Goal: Information Seeking & Learning: Learn about a topic

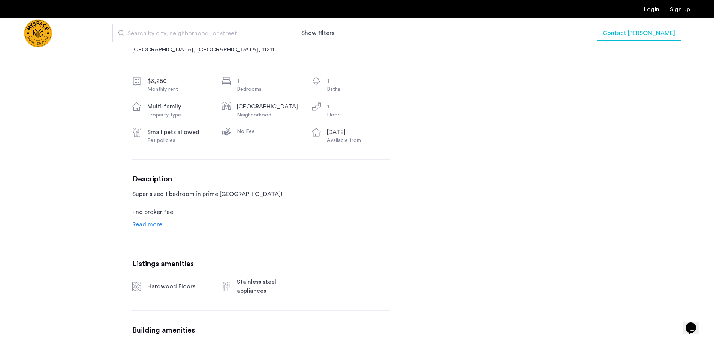
scroll to position [262, 0]
click at [150, 221] on span "Read more" at bounding box center [147, 223] width 30 height 6
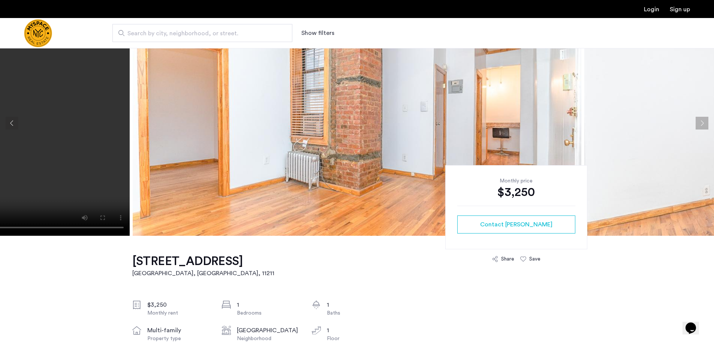
scroll to position [0, 0]
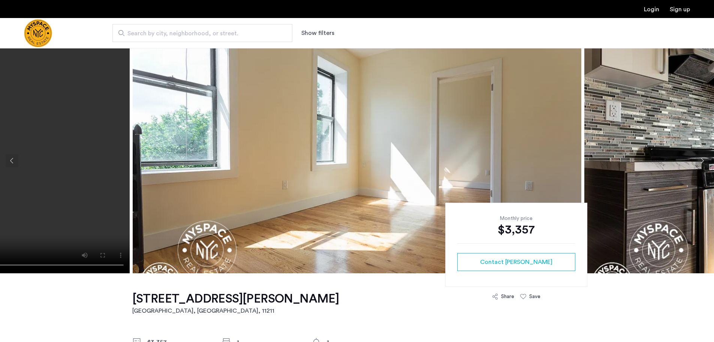
click at [432, 112] on img at bounding box center [357, 160] width 449 height 225
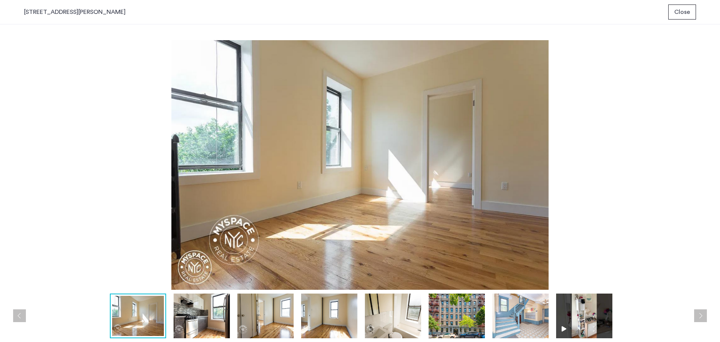
click at [701, 313] on button "Next apartment" at bounding box center [700, 315] width 13 height 13
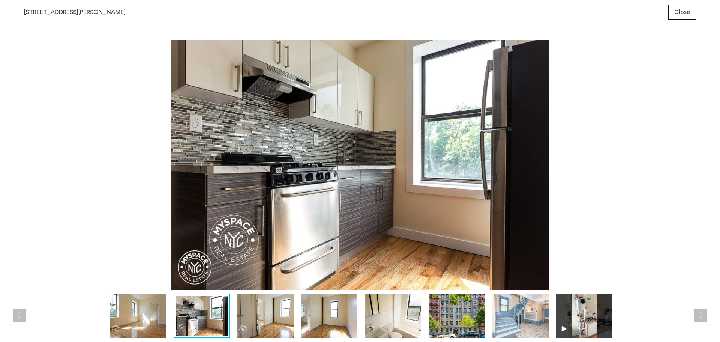
click at [701, 313] on button "Next apartment" at bounding box center [700, 315] width 13 height 13
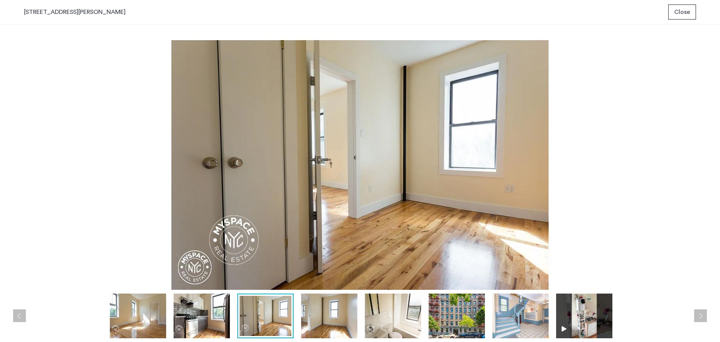
click at [701, 313] on button "Next apartment" at bounding box center [700, 315] width 13 height 13
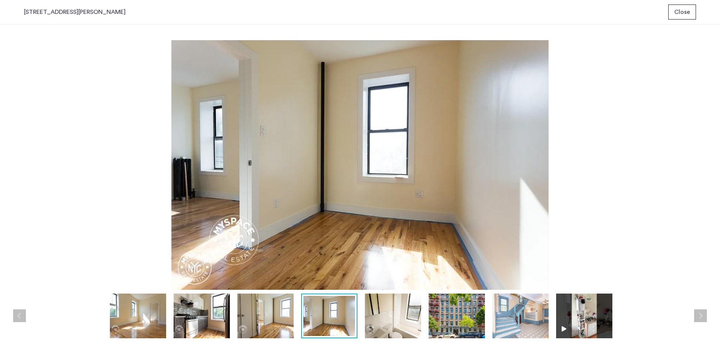
click at [701, 313] on button "Next apartment" at bounding box center [700, 315] width 13 height 13
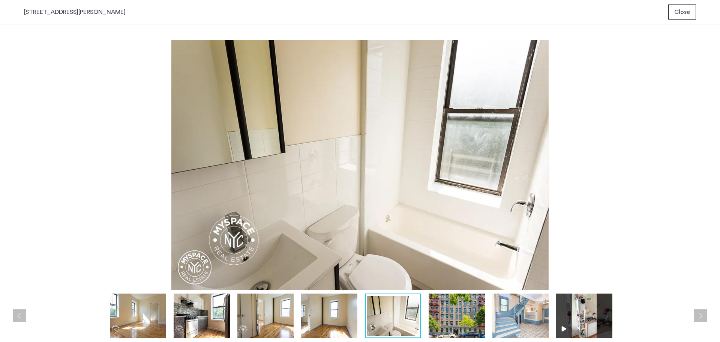
click at [701, 313] on button "Next apartment" at bounding box center [700, 315] width 13 height 13
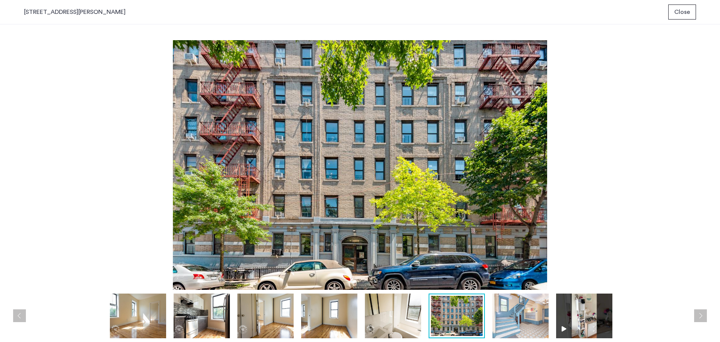
click at [701, 313] on button "Next apartment" at bounding box center [700, 315] width 13 height 13
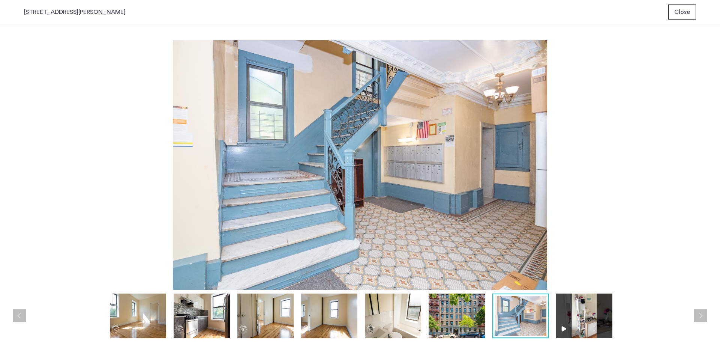
click at [701, 313] on button "Next apartment" at bounding box center [700, 315] width 13 height 13
